Goal: Task Accomplishment & Management: Use online tool/utility

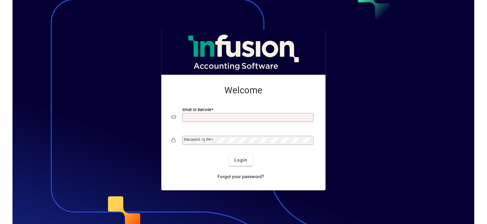
scroll to position [1, 0]
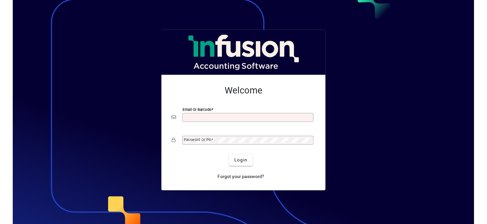
scroll to position [1, 0]
